Goal: Find specific page/section

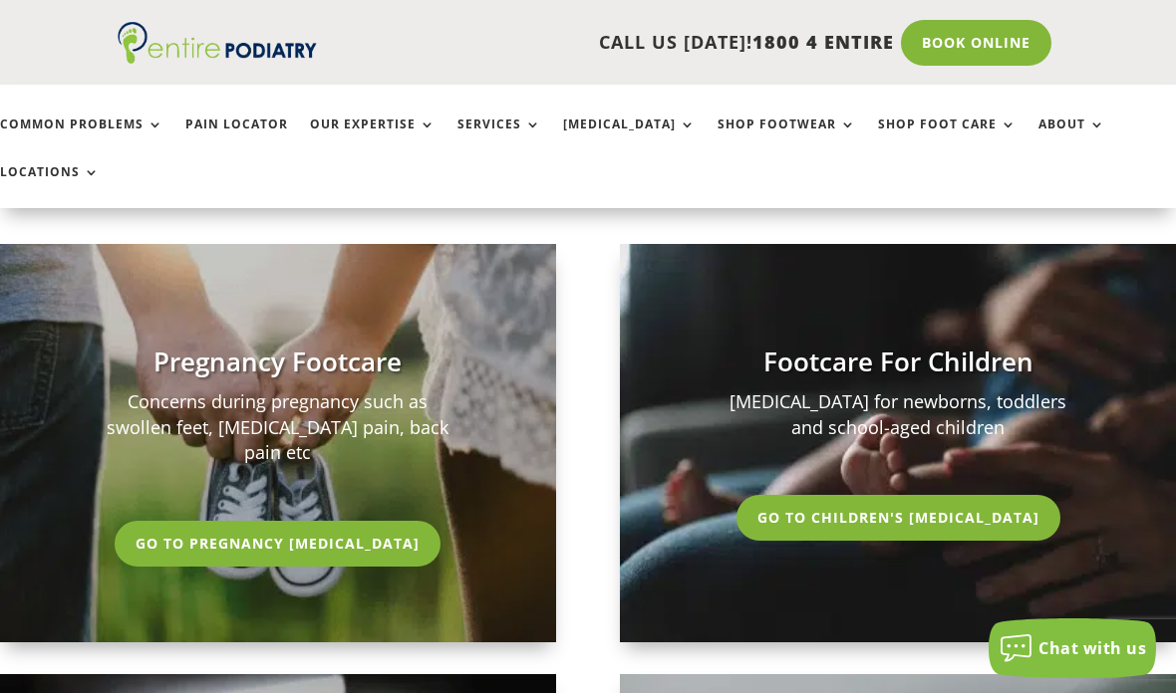
scroll to position [3618, 0]
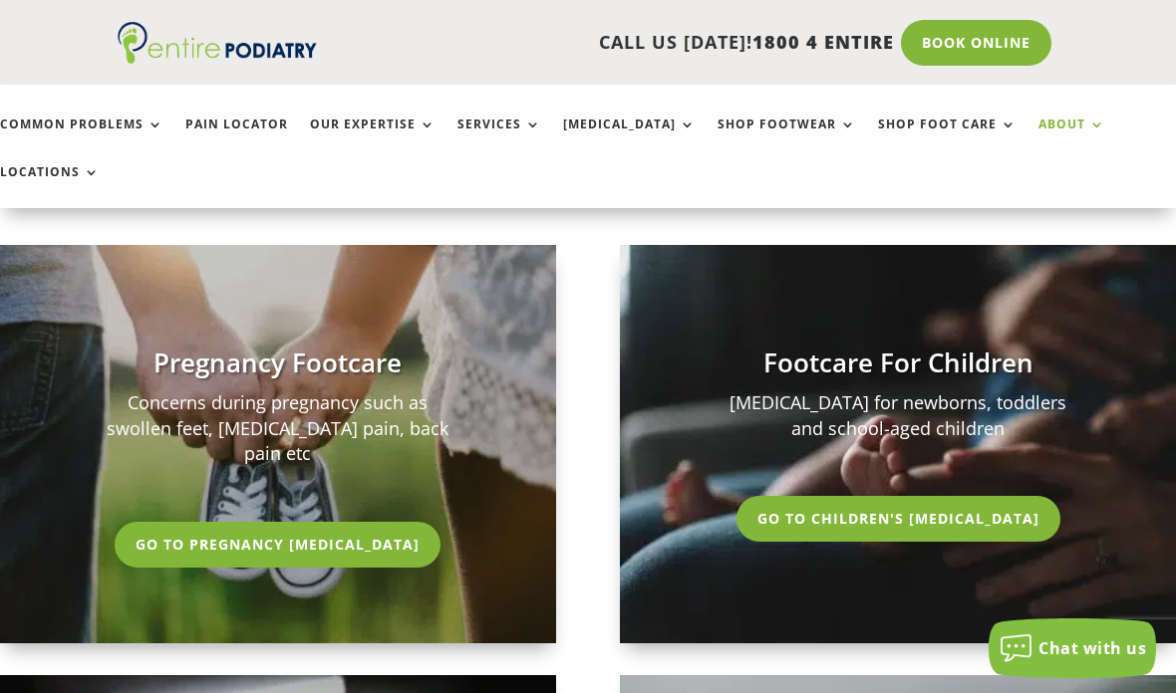
click at [1038, 126] on link "About" at bounding box center [1071, 139] width 67 height 43
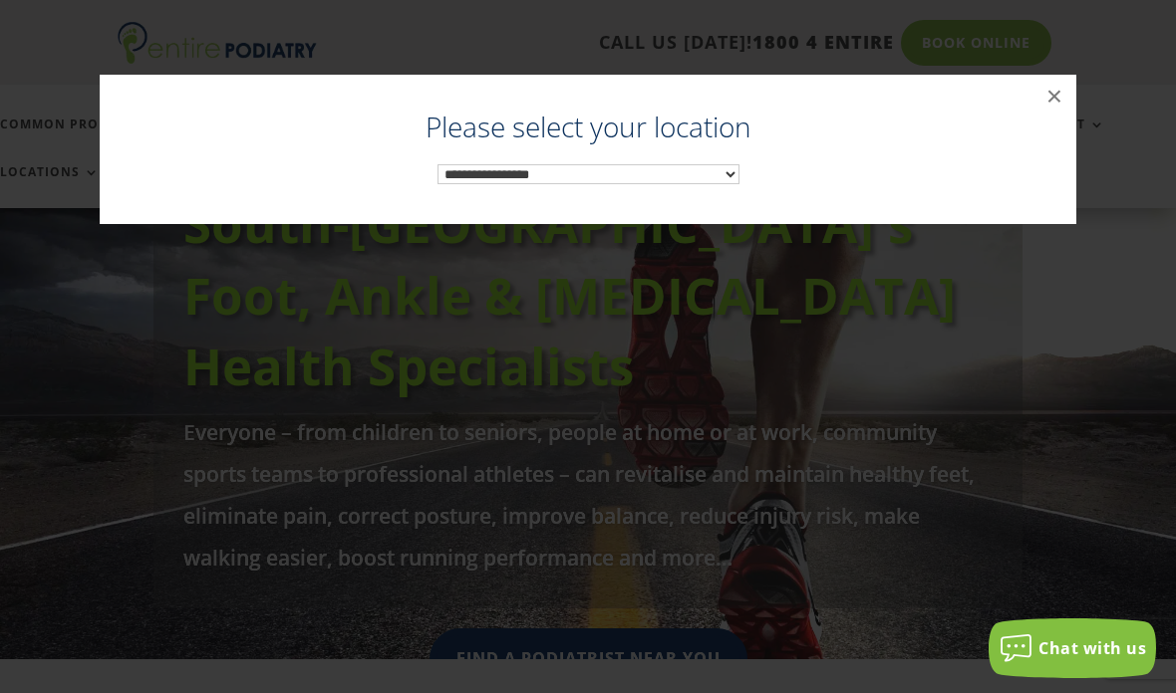
click at [652, 165] on select "**********" at bounding box center [588, 174] width 302 height 20
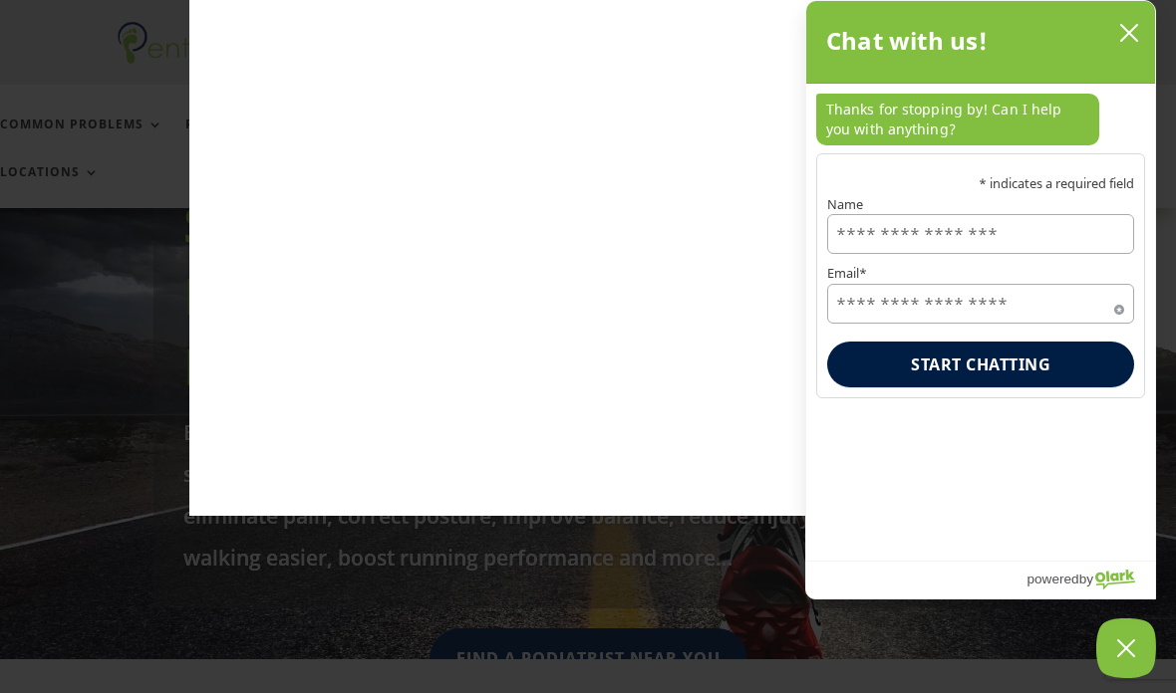
click at [1136, 38] on icon "close chatbox" at bounding box center [1129, 33] width 20 height 20
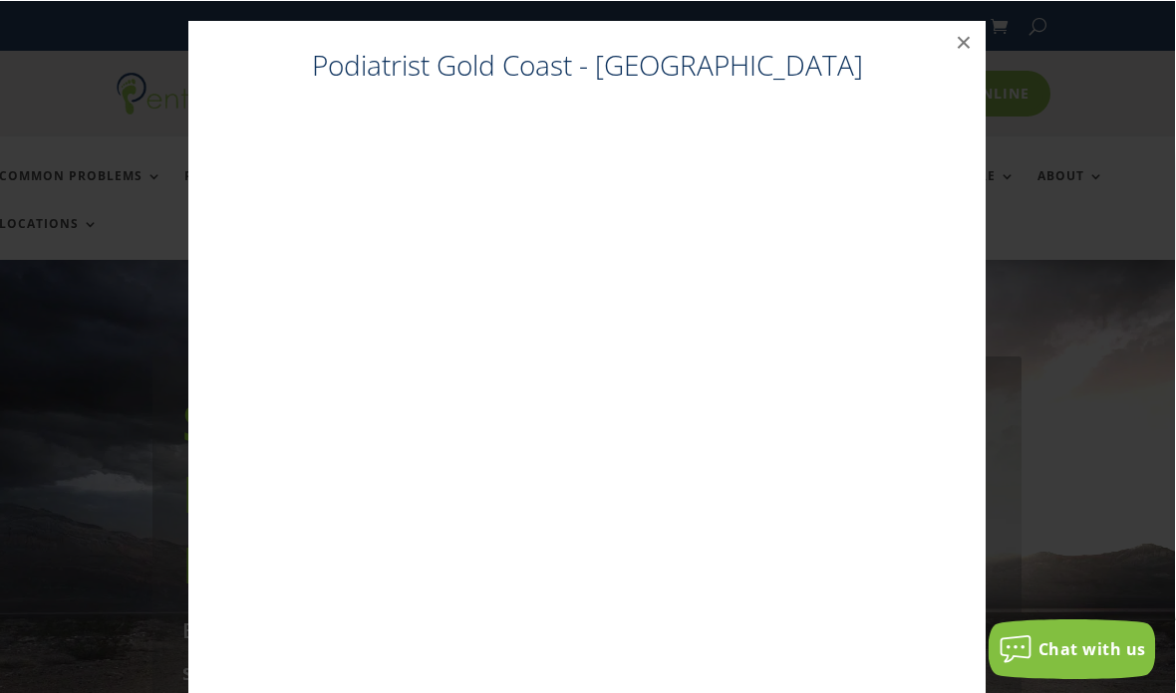
scroll to position [0, 1]
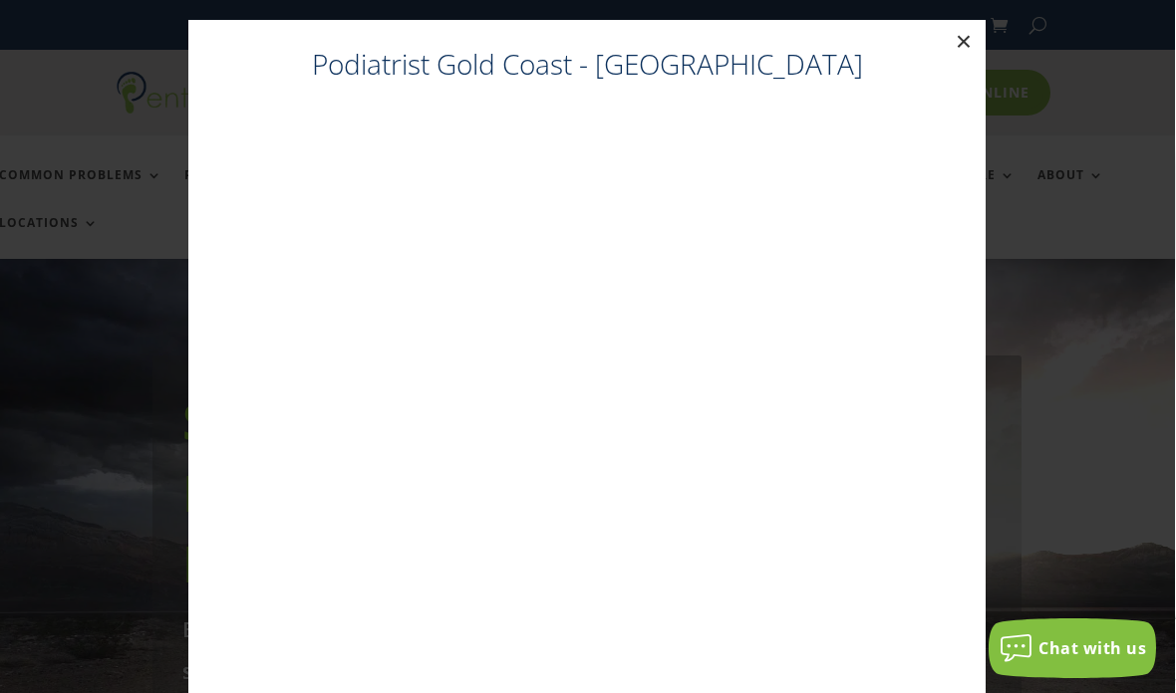
click at [977, 46] on button "×" at bounding box center [964, 42] width 44 height 44
